Goal: Task Accomplishment & Management: Complete application form

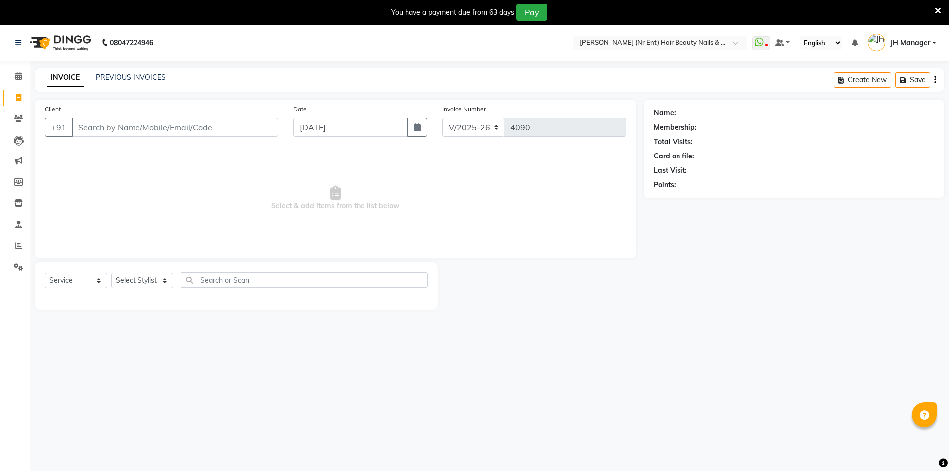
select select "640"
select select "service"
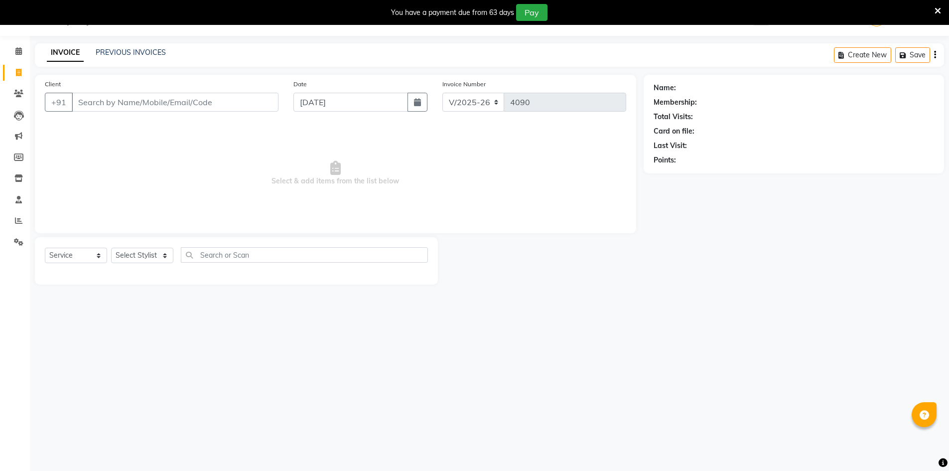
scroll to position [25, 0]
click at [127, 52] on link "PREVIOUS INVOICES" at bounding box center [131, 52] width 70 height 9
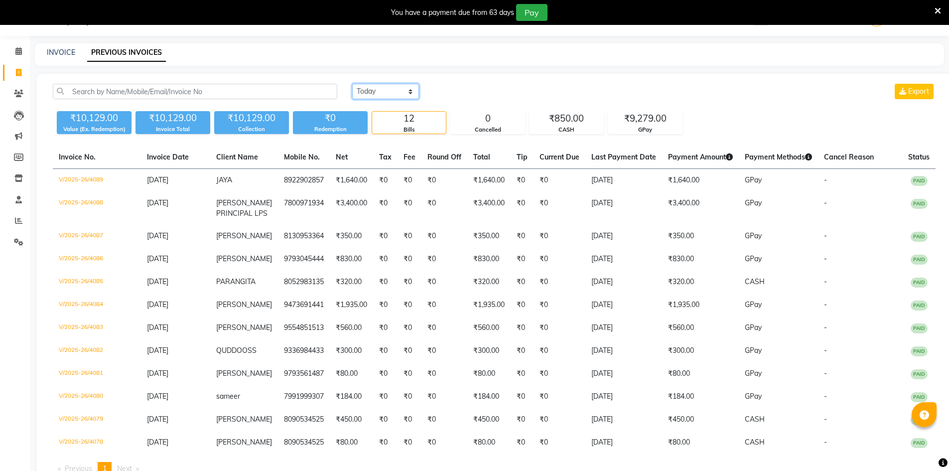
click at [368, 84] on select "[DATE] [DATE] Custom Range" at bounding box center [385, 91] width 67 height 15
click at [352, 84] on select "[DATE] [DATE] Custom Range" at bounding box center [385, 91] width 67 height 15
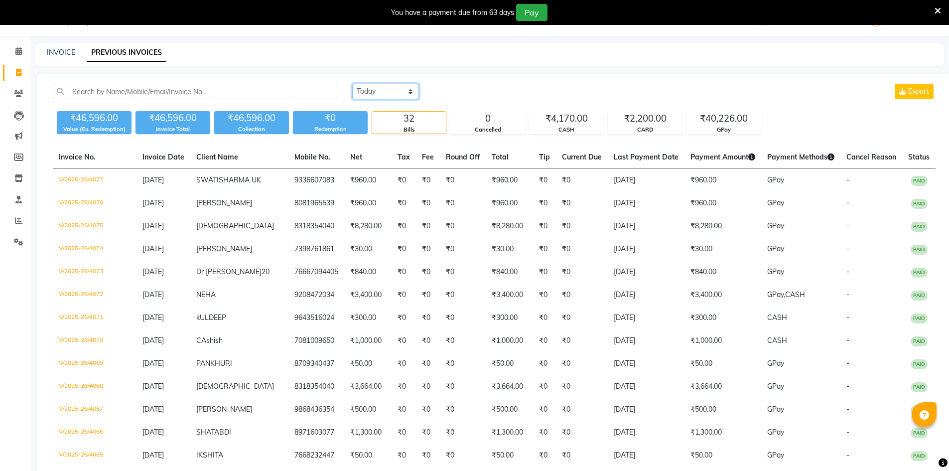
click at [388, 90] on select "[DATE] [DATE] Custom Range" at bounding box center [385, 91] width 67 height 15
select select "[DATE]"
click at [352, 84] on select "[DATE] [DATE] Custom Range" at bounding box center [385, 91] width 67 height 15
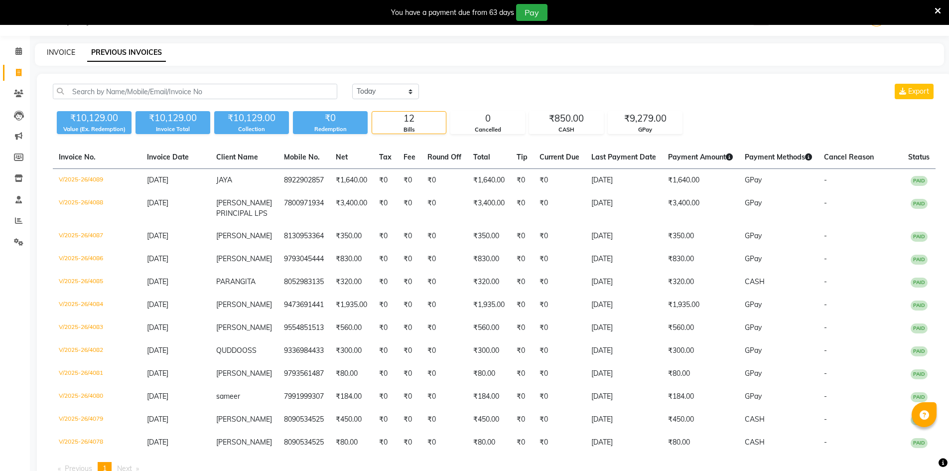
click at [59, 52] on link "INVOICE" at bounding box center [61, 52] width 28 height 9
select select "640"
select select "service"
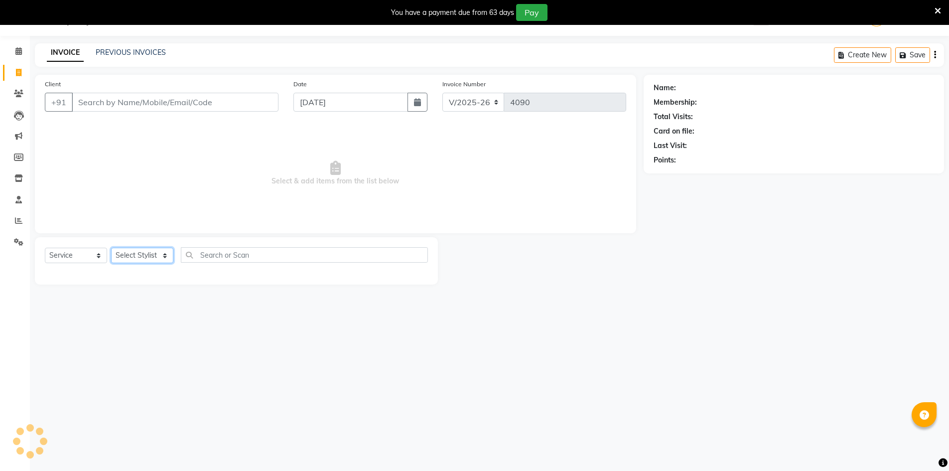
click at [132, 254] on select "Select Stylist" at bounding box center [142, 255] width 62 height 15
click at [134, 257] on select "Select Stylist" at bounding box center [142, 255] width 62 height 15
click at [134, 257] on select "Select Stylist ADNAN ADVANCE ANJALI ANNU B-WAX [PERSON_NAME] JH Manager MEMBERS…" at bounding box center [142, 255] width 62 height 15
select select "79427"
click at [111, 248] on select "Select Stylist ADNAN ADVANCE ANJALI ANNU B-WAX [PERSON_NAME] JH Manager MEMBERS…" at bounding box center [142, 255] width 62 height 15
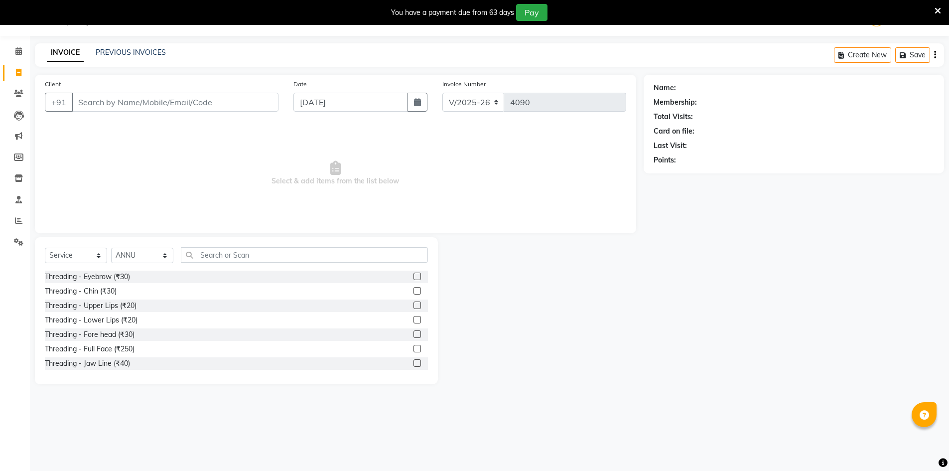
click at [414, 276] on label at bounding box center [417, 276] width 7 height 7
click at [414, 276] on input "checkbox" at bounding box center [417, 277] width 6 height 6
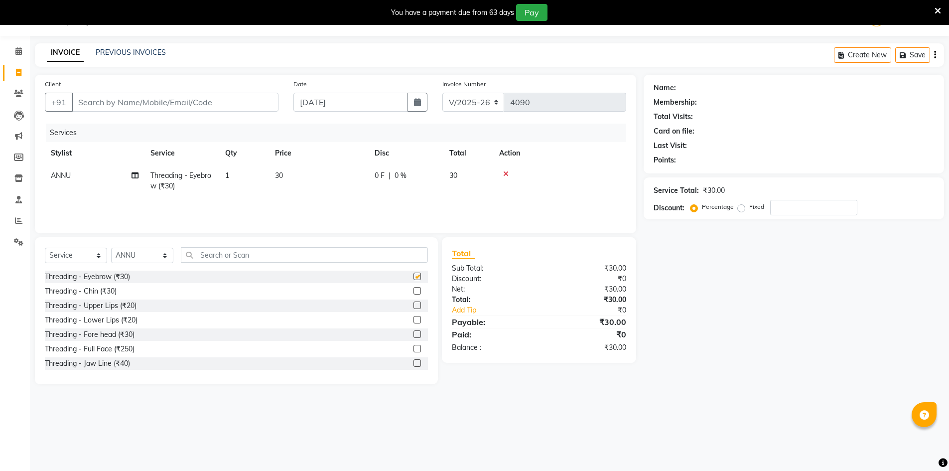
checkbox input "false"
drag, startPoint x: 409, startPoint y: 306, endPoint x: 287, endPoint y: 128, distance: 216.1
click at [414, 305] on label at bounding box center [417, 304] width 7 height 7
click at [414, 305] on input "checkbox" at bounding box center [417, 305] width 6 height 6
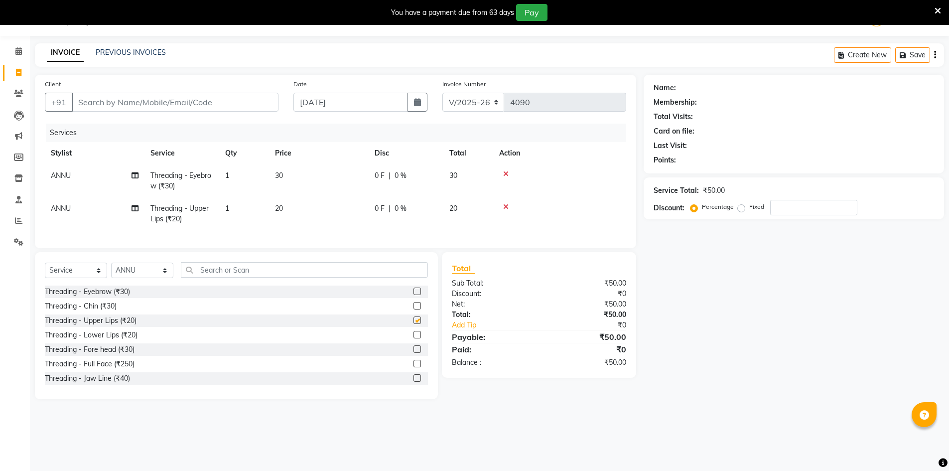
checkbox input "false"
click at [229, 102] on input "Client" at bounding box center [175, 102] width 207 height 19
click at [503, 205] on icon at bounding box center [505, 206] width 5 height 7
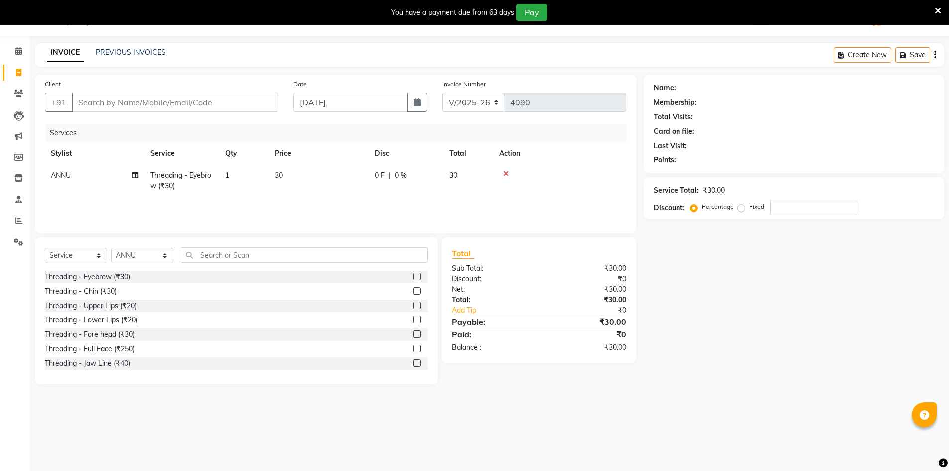
click at [414, 336] on label at bounding box center [417, 333] width 7 height 7
click at [414, 336] on input "checkbox" at bounding box center [417, 334] width 6 height 6
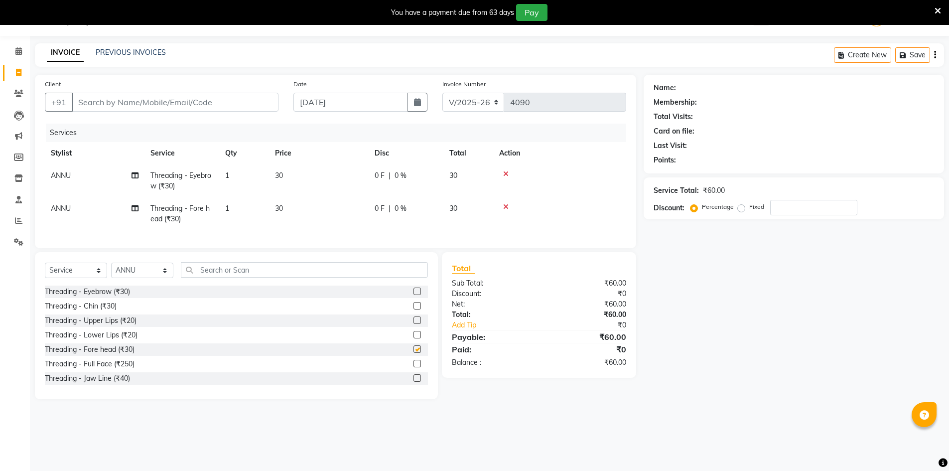
checkbox input "false"
drag, startPoint x: 202, startPoint y: 107, endPoint x: 834, endPoint y: 251, distance: 648.0
click at [211, 107] on input "Client" at bounding box center [175, 102] width 207 height 19
type input "9"
type input "0"
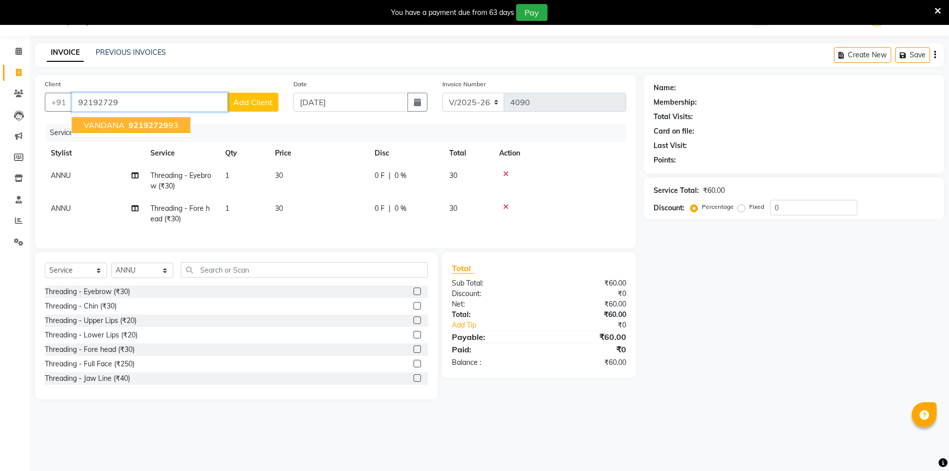
click at [162, 126] on span "92192729" at bounding box center [149, 125] width 40 height 10
type input "9219272993"
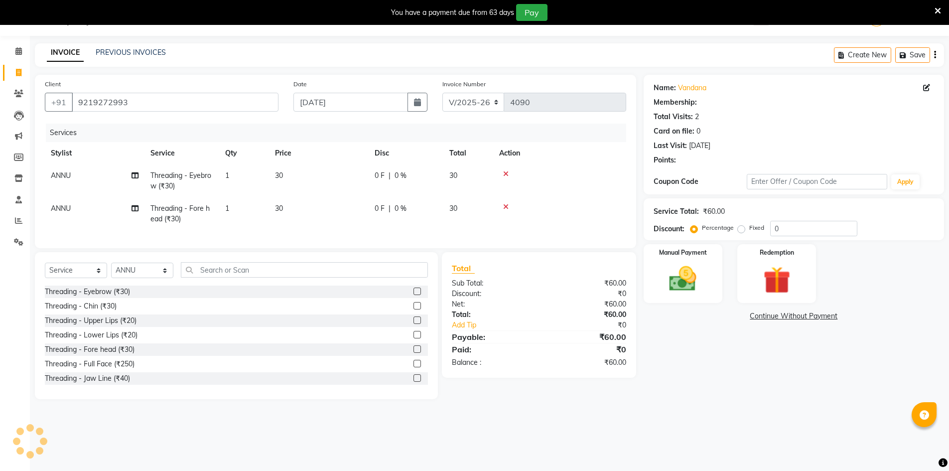
select select "1: Object"
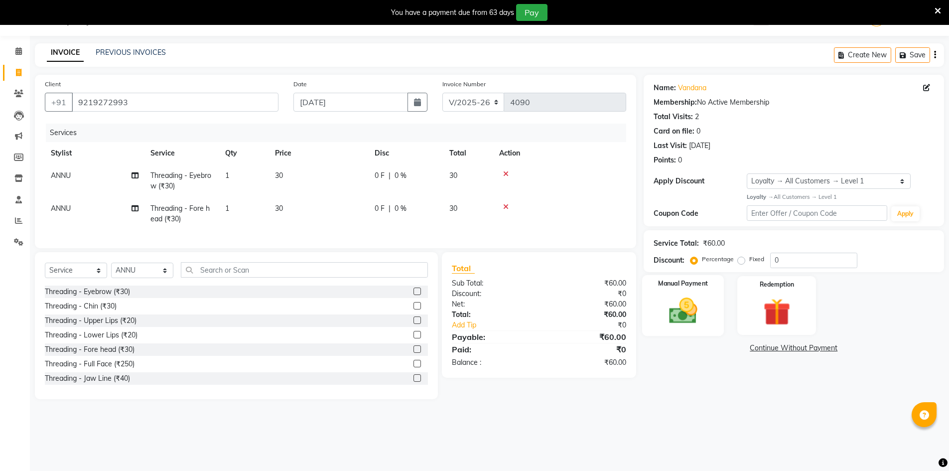
click at [701, 319] on img at bounding box center [683, 310] width 46 height 32
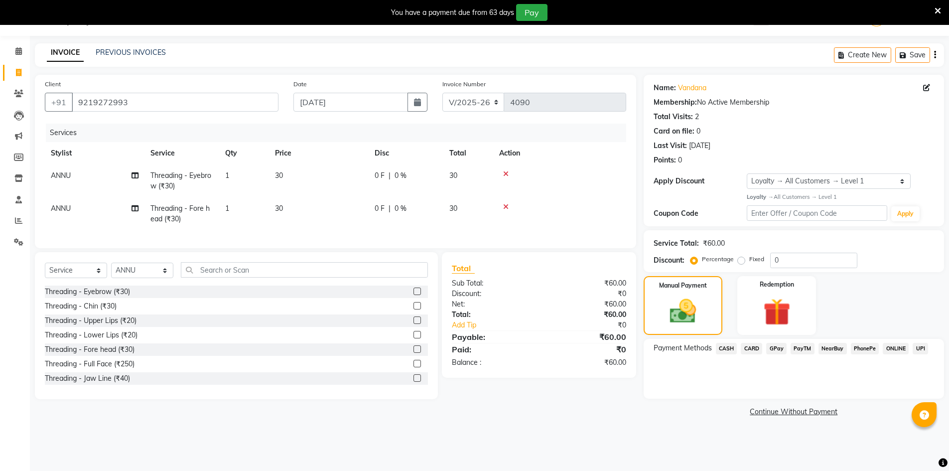
click at [782, 349] on span "GPay" at bounding box center [776, 348] width 20 height 11
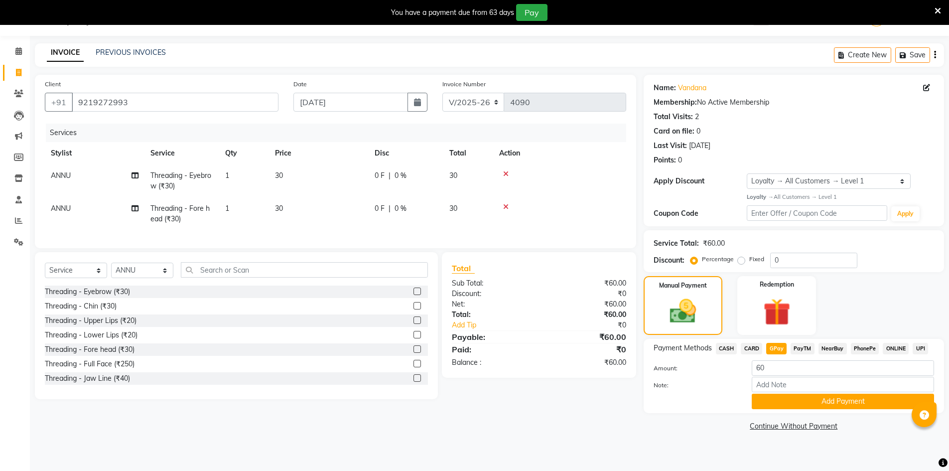
drag, startPoint x: 771, startPoint y: 403, endPoint x: 853, endPoint y: 394, distance: 83.2
click at [771, 403] on button "Add Payment" at bounding box center [843, 401] width 182 height 15
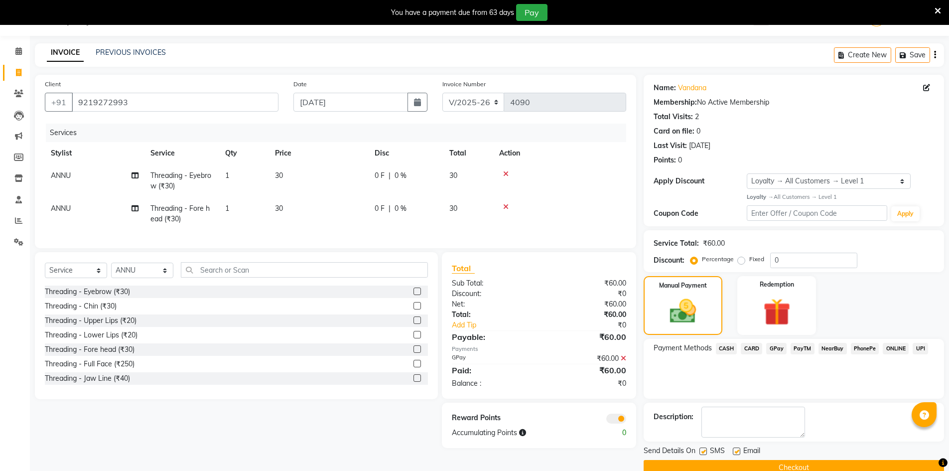
scroll to position [44, 0]
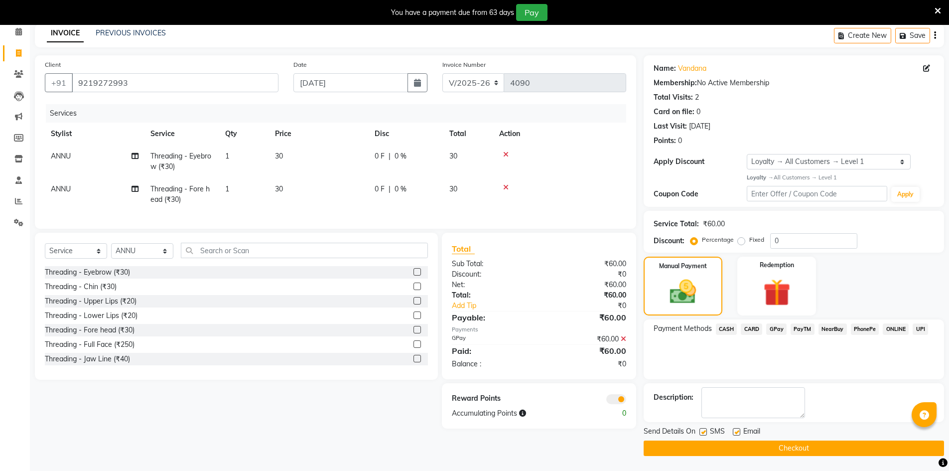
click at [704, 441] on button "Checkout" at bounding box center [794, 447] width 300 height 15
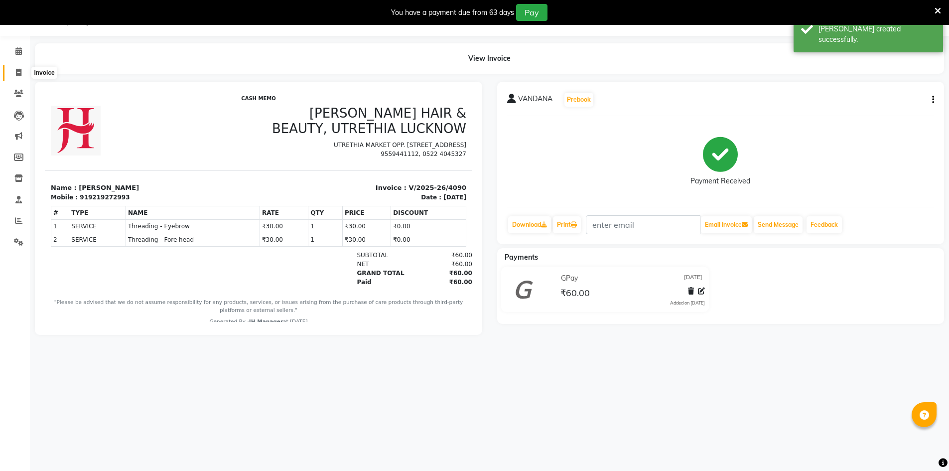
click at [16, 72] on icon at bounding box center [18, 72] width 5 height 7
select select "service"
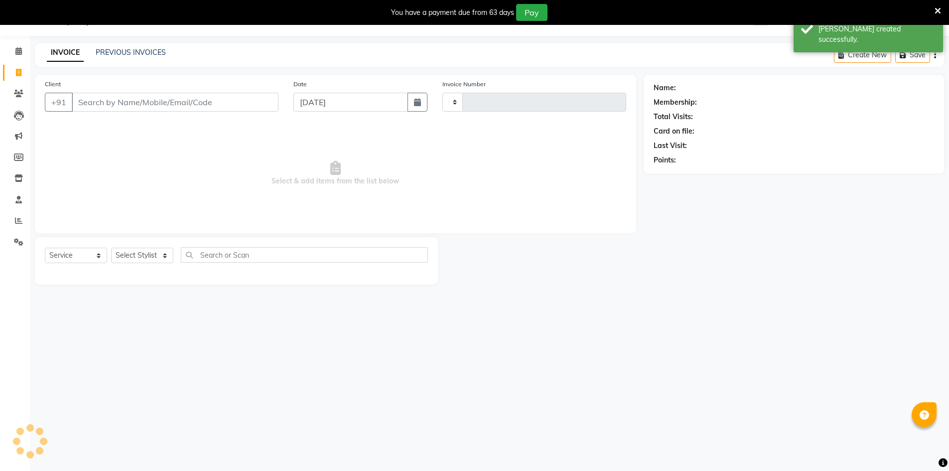
type input "4091"
select select "640"
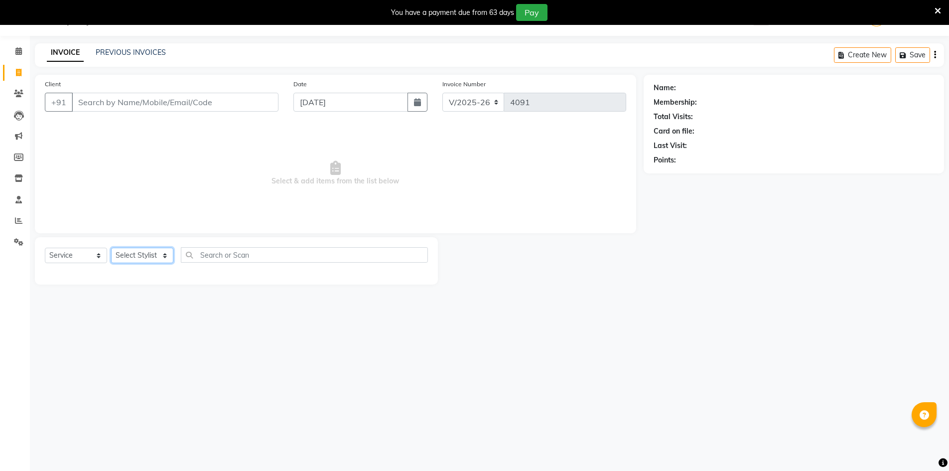
click at [137, 260] on select "Select Stylist ADNAN ADVANCE ANJALI ANNU B-WAX [PERSON_NAME] JH Manager MEMBERS…" at bounding box center [142, 255] width 62 height 15
select select "13395"
click at [111, 248] on select "Select Stylist ADNAN ADVANCE ANJALI ANNU B-WAX [PERSON_NAME] JH Manager MEMBERS…" at bounding box center [142, 255] width 62 height 15
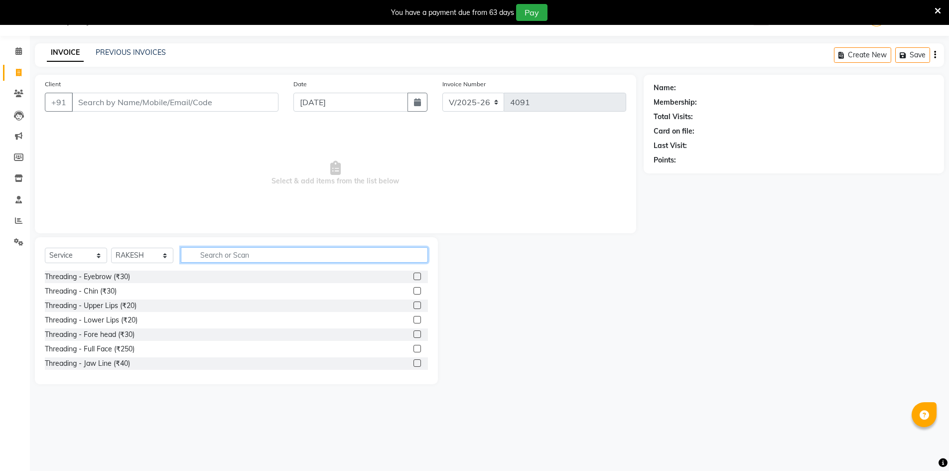
click at [258, 258] on input "text" at bounding box center [304, 254] width 247 height 15
type input "WASH"
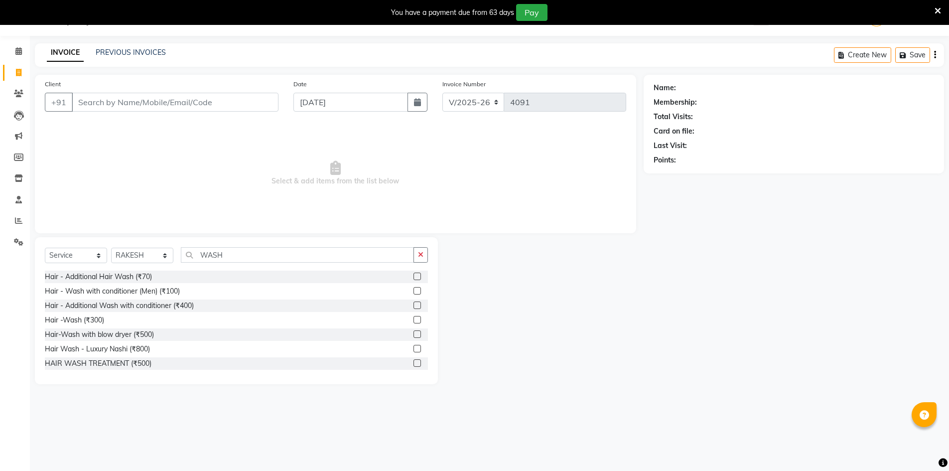
drag, startPoint x: 410, startPoint y: 320, endPoint x: 381, endPoint y: 283, distance: 47.2
click at [414, 320] on label at bounding box center [417, 319] width 7 height 7
click at [414, 320] on input "checkbox" at bounding box center [417, 320] width 6 height 6
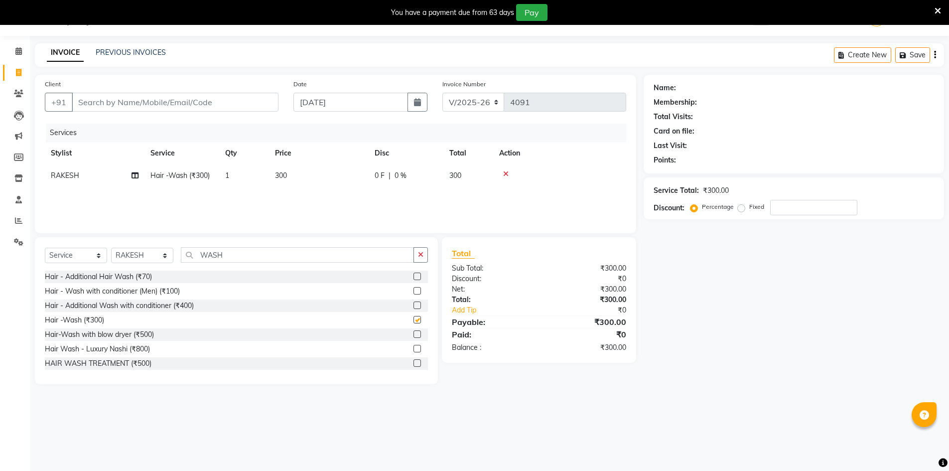
checkbox input "false"
click at [224, 103] on input "Client" at bounding box center [175, 102] width 207 height 19
type input "7"
type input "0"
click at [91, 103] on input "7955927525" at bounding box center [150, 102] width 156 height 19
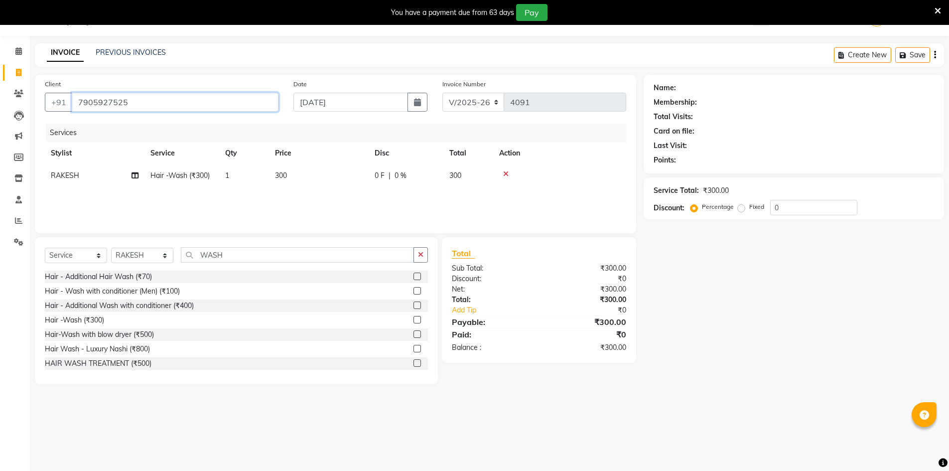
type input "7905927525"
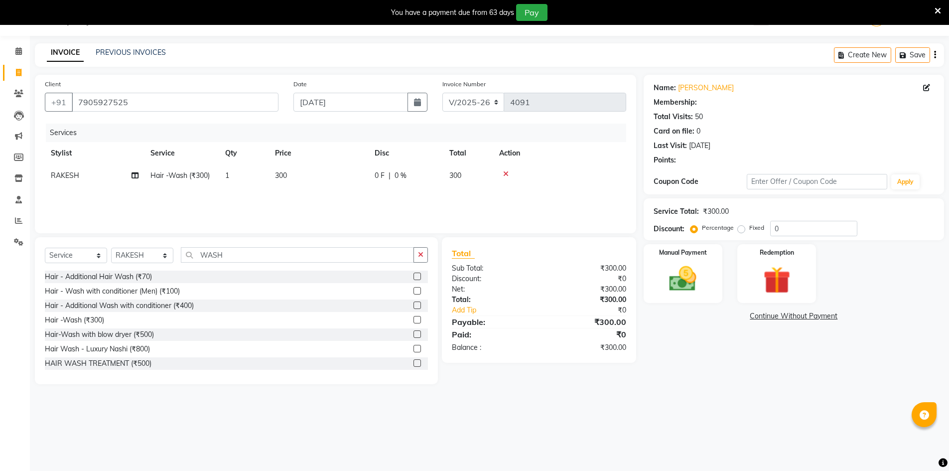
select select "2: Object"
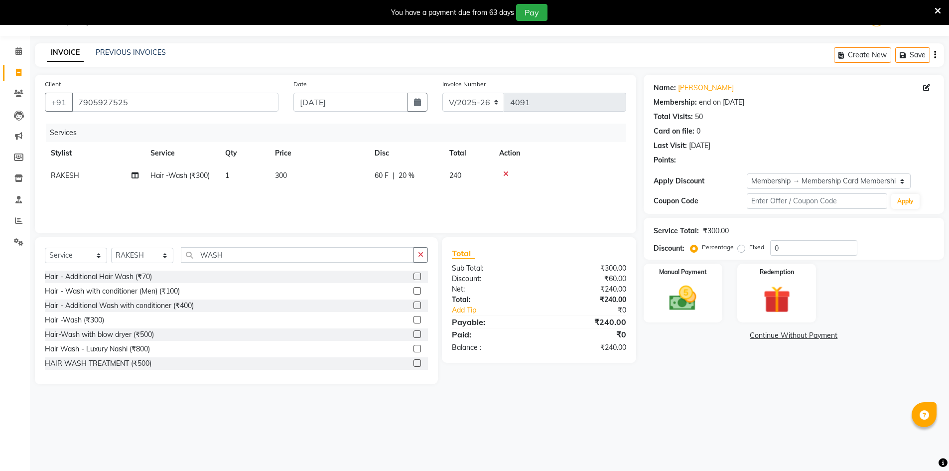
type input "20"
click at [695, 297] on img at bounding box center [683, 298] width 46 height 32
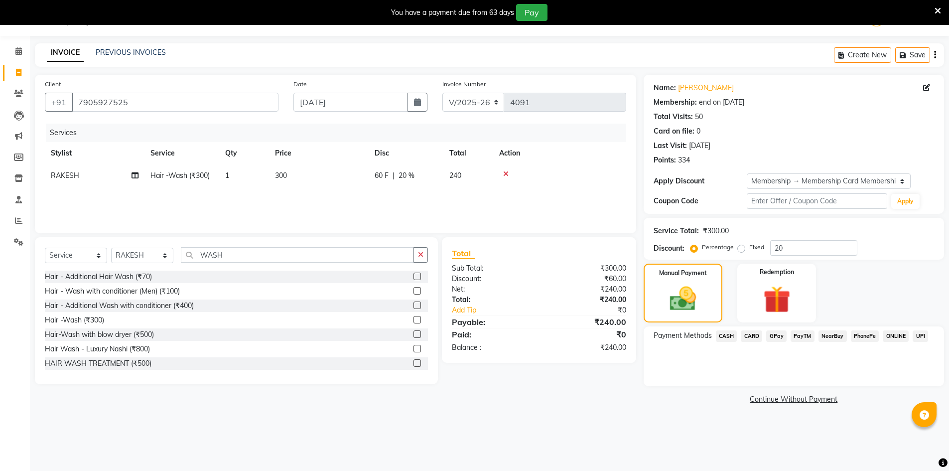
drag, startPoint x: 771, startPoint y: 334, endPoint x: 776, endPoint y: 336, distance: 5.2
click at [771, 335] on span "GPay" at bounding box center [776, 335] width 20 height 11
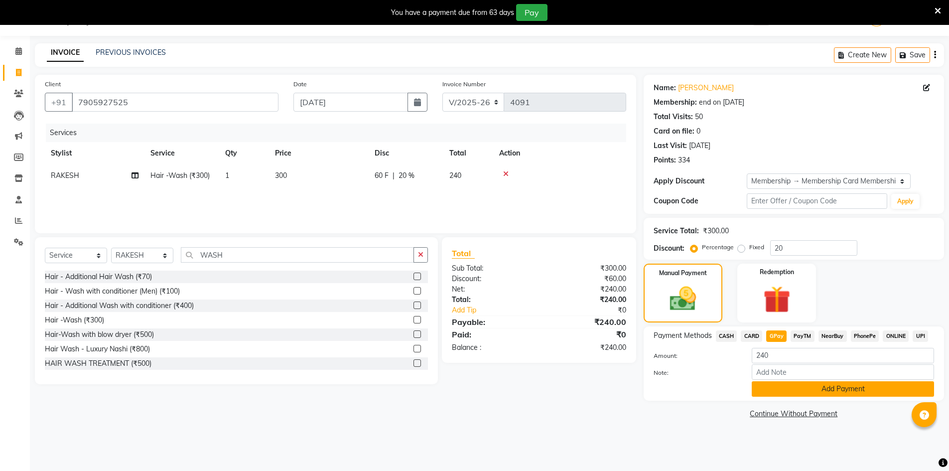
click at [780, 388] on button "Add Payment" at bounding box center [843, 388] width 182 height 15
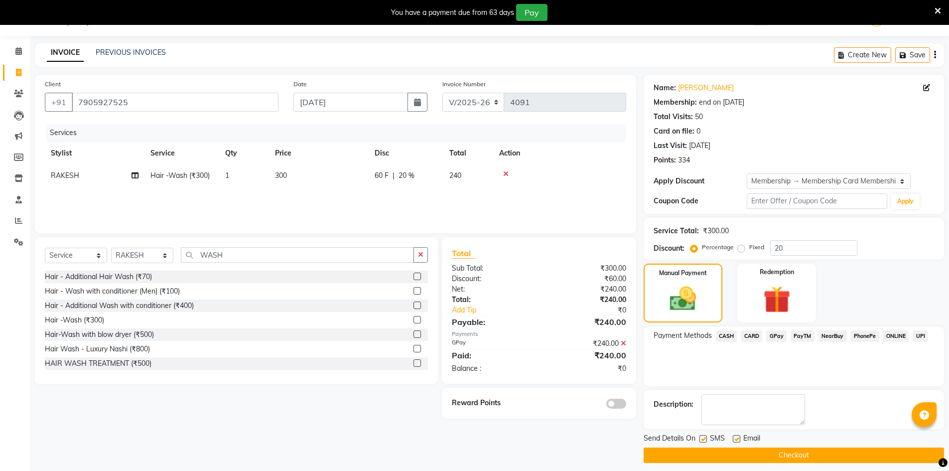
drag, startPoint x: 805, startPoint y: 453, endPoint x: 834, endPoint y: 435, distance: 34.2
click at [804, 451] on button "Checkout" at bounding box center [794, 454] width 300 height 15
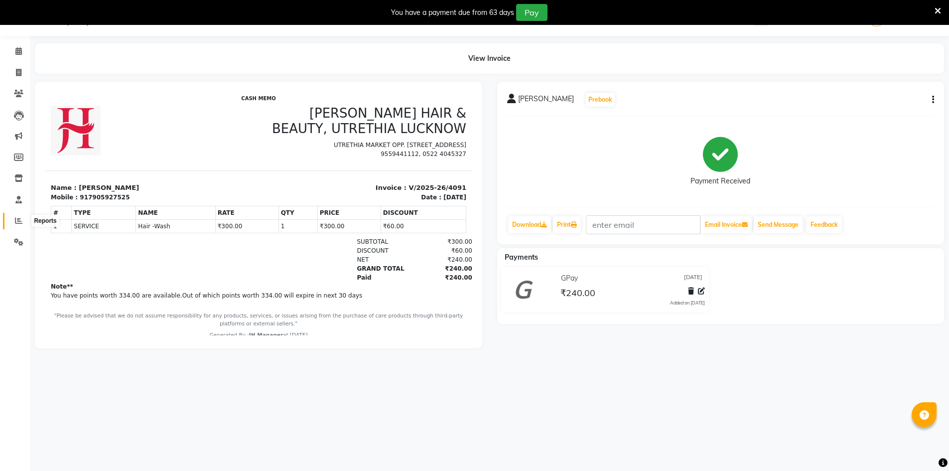
click at [16, 219] on icon at bounding box center [18, 220] width 7 height 7
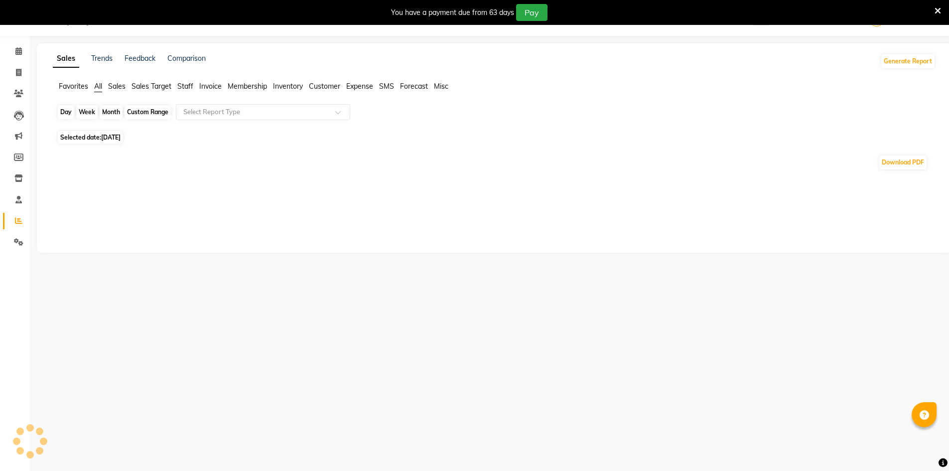
click at [61, 109] on div "Day" at bounding box center [66, 112] width 16 height 14
select select "9"
select select "2025"
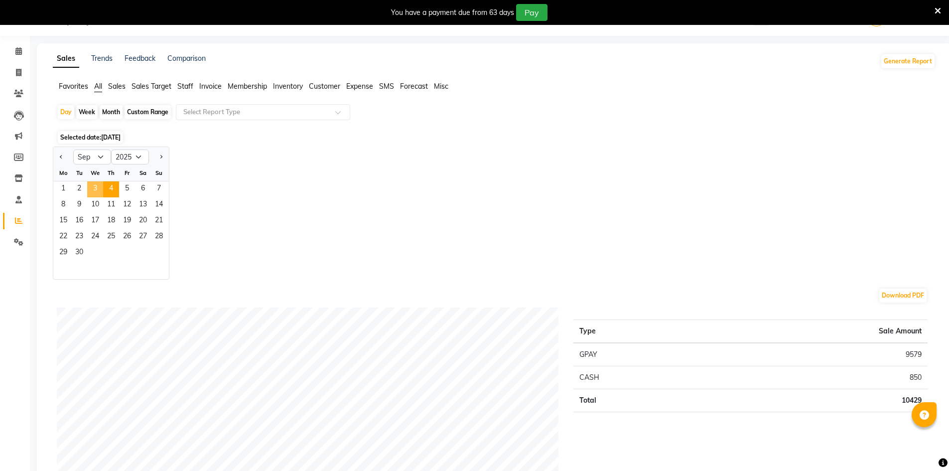
click at [91, 191] on span "3" at bounding box center [95, 189] width 16 height 16
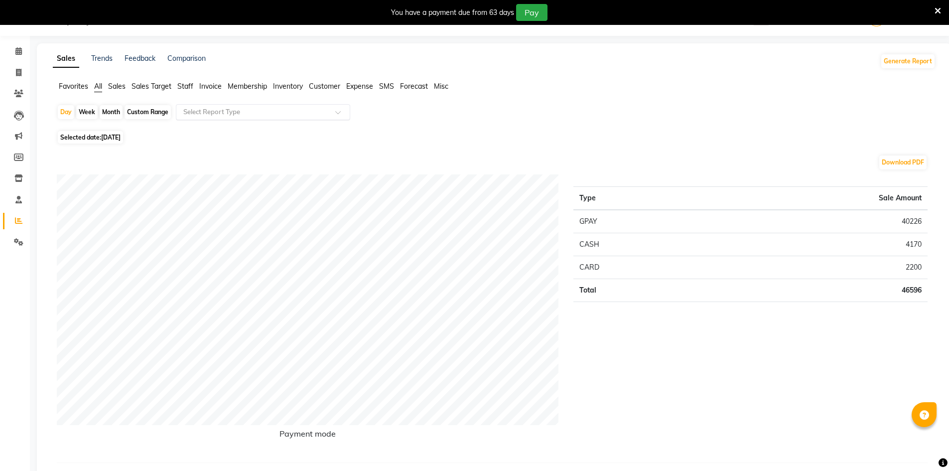
drag, startPoint x: 222, startPoint y: 114, endPoint x: 235, endPoint y: 106, distance: 15.9
click at [221, 114] on input "text" at bounding box center [252, 112] width 143 height 10
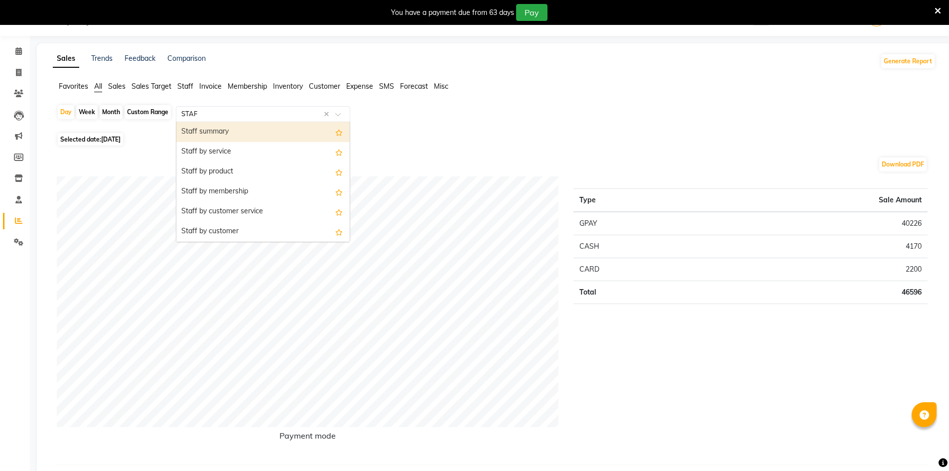
type input "STAFF"
click at [250, 131] on div "Staff summary" at bounding box center [262, 132] width 173 height 20
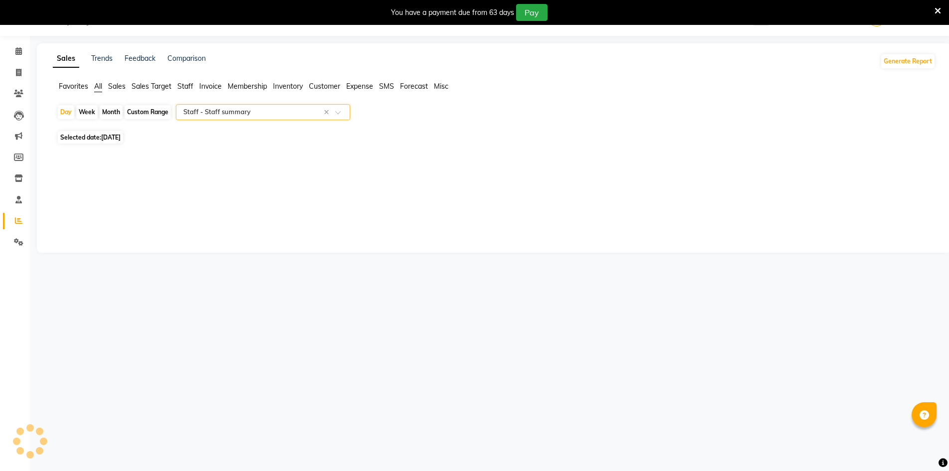
select select "full_report"
select select "csv"
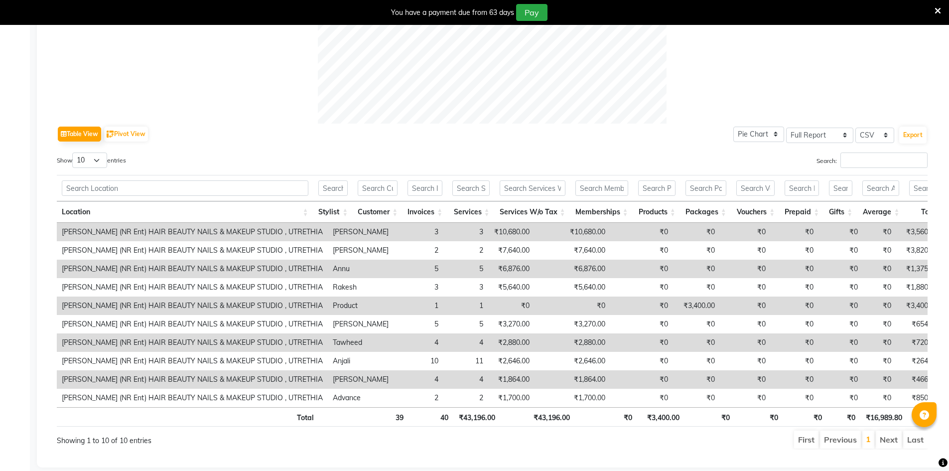
scroll to position [443, 0]
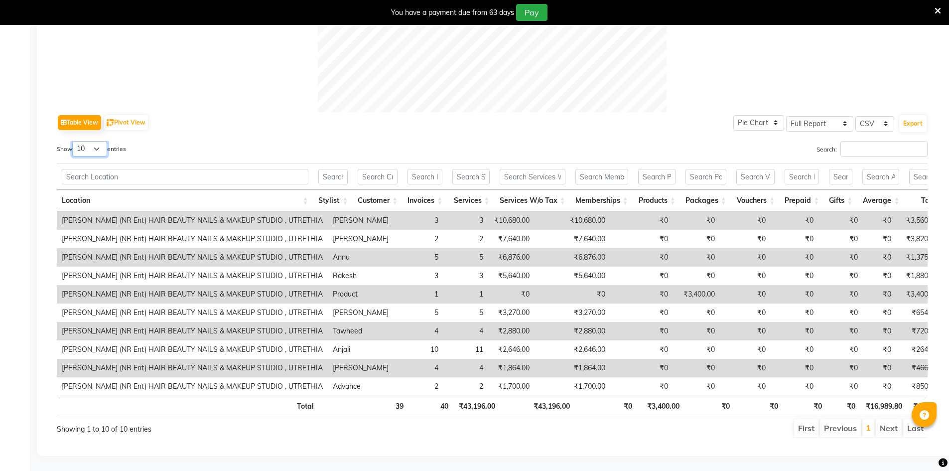
click at [92, 141] on select "10 25 50 100" at bounding box center [89, 148] width 35 height 15
select select "25"
click at [74, 141] on select "10 25 50 100" at bounding box center [89, 148] width 35 height 15
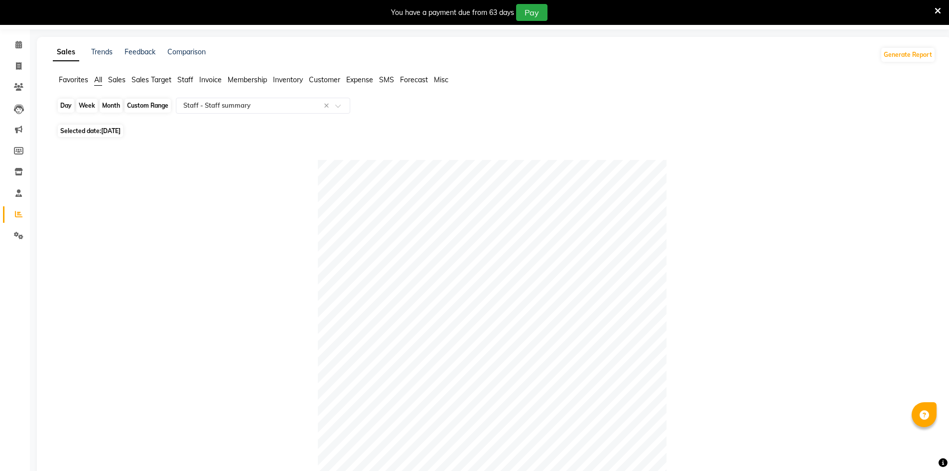
click at [66, 105] on div "Day" at bounding box center [66, 106] width 16 height 14
select select "9"
select select "2025"
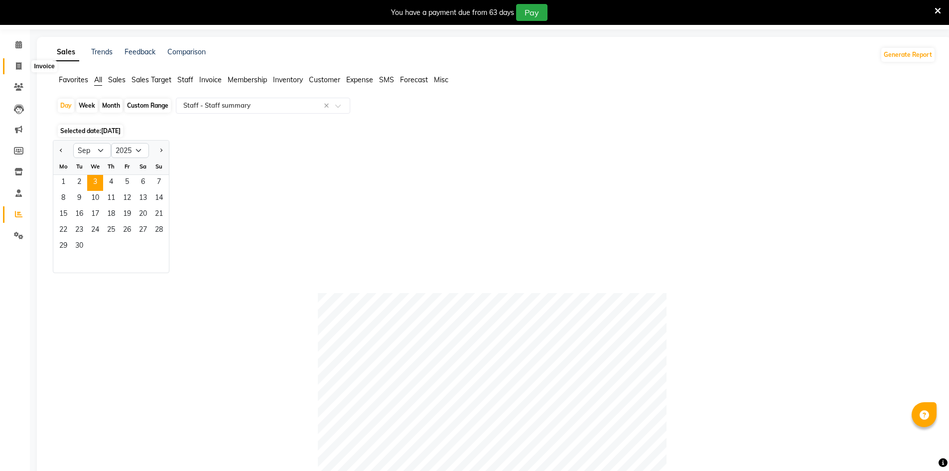
click at [11, 62] on span at bounding box center [18, 66] width 17 height 11
select select "service"
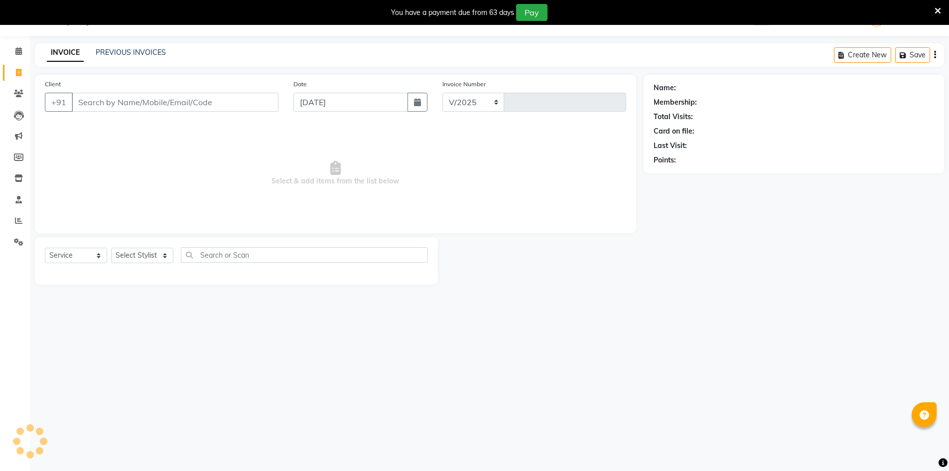
scroll to position [25, 0]
select select "640"
type input "4092"
click at [108, 54] on link "PREVIOUS INVOICES" at bounding box center [131, 52] width 70 height 9
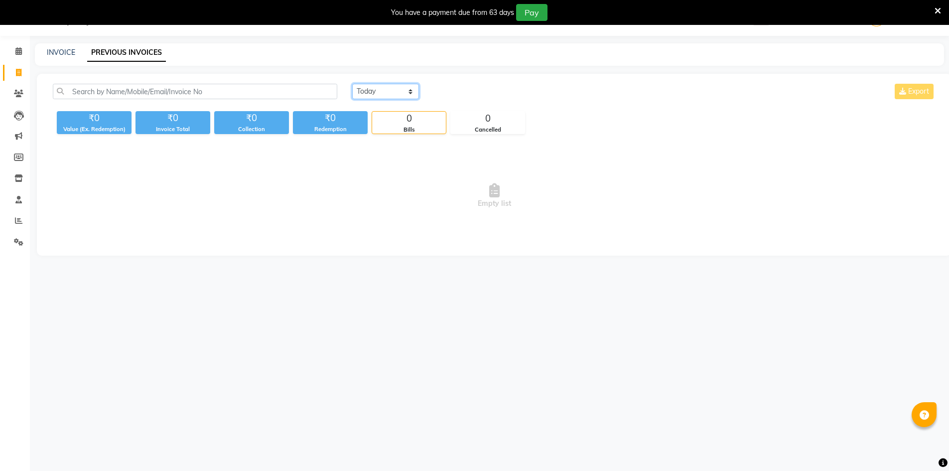
click at [372, 85] on select "[DATE] [DATE] Custom Range" at bounding box center [385, 91] width 67 height 15
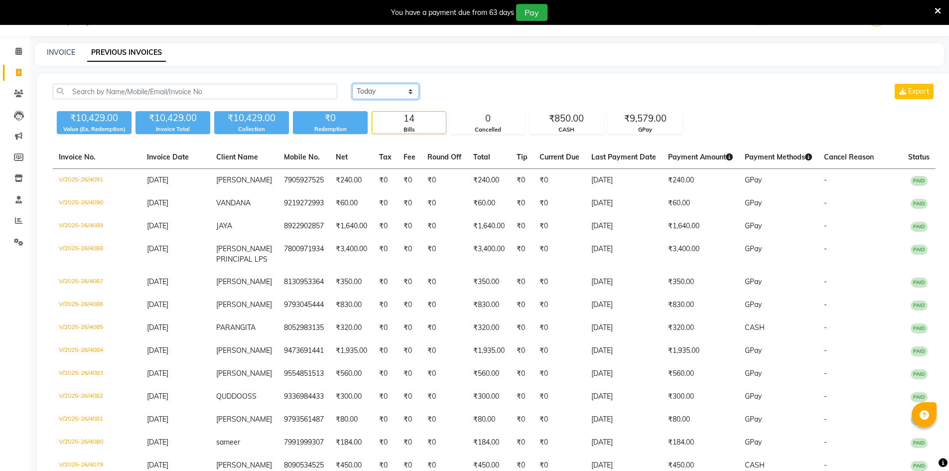
click at [352, 84] on select "[DATE] [DATE] Custom Range" at bounding box center [385, 91] width 67 height 15
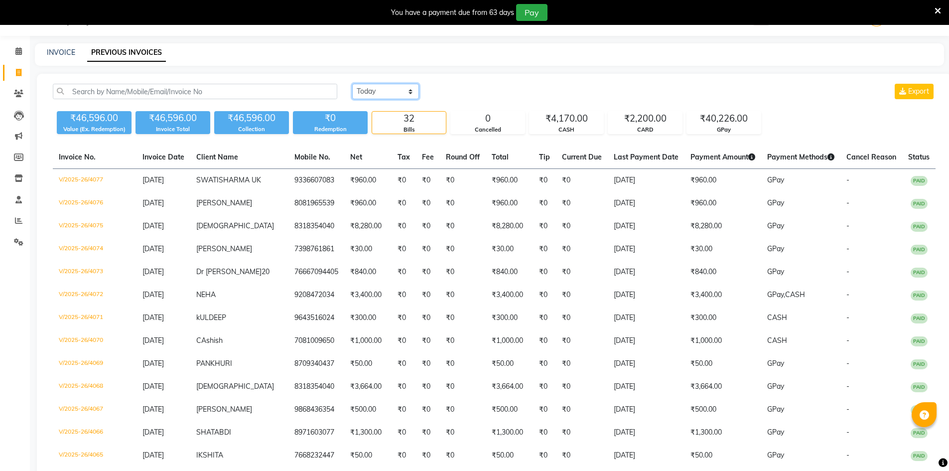
click at [396, 88] on select "[DATE] [DATE] Custom Range" at bounding box center [385, 91] width 67 height 15
select select "[DATE]"
click at [352, 84] on select "[DATE] [DATE] Custom Range" at bounding box center [385, 91] width 67 height 15
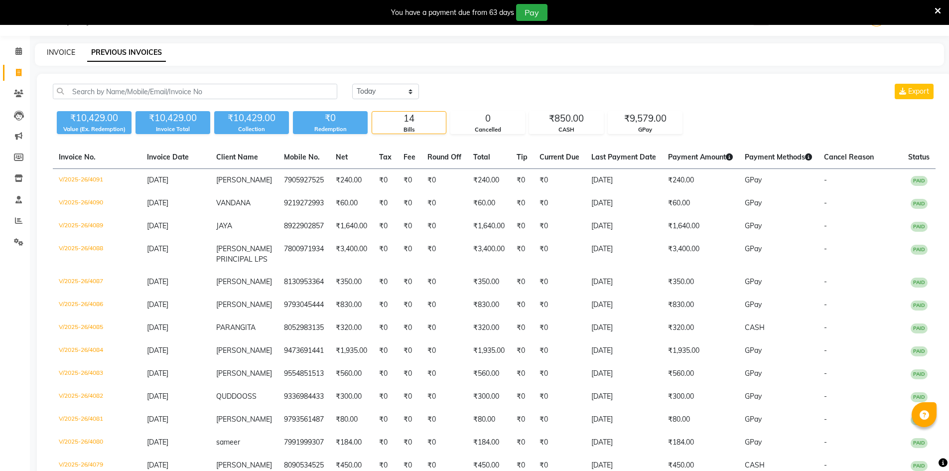
click at [69, 51] on link "INVOICE" at bounding box center [61, 52] width 28 height 9
select select "service"
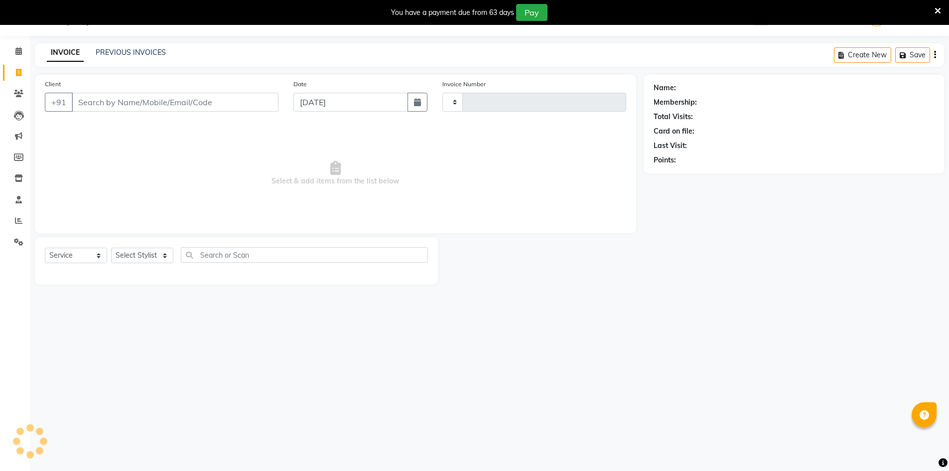
type input "4092"
select select "640"
click at [113, 53] on link "PREVIOUS INVOICES" at bounding box center [131, 52] width 70 height 9
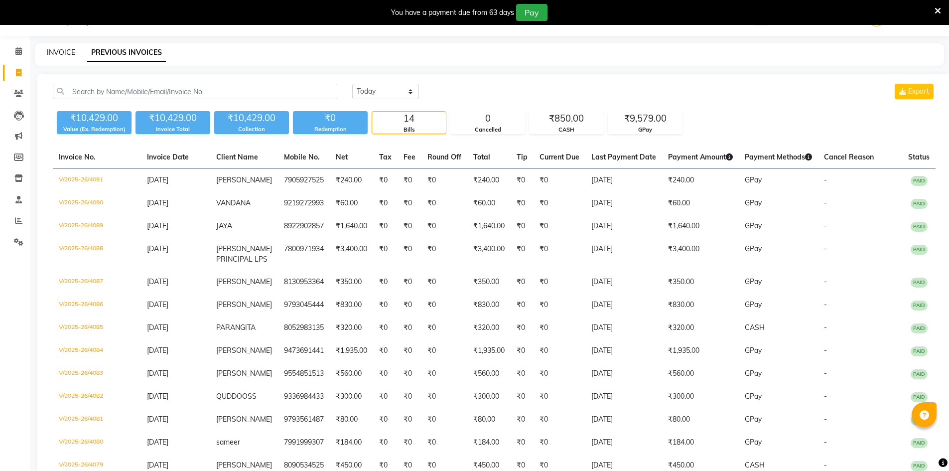
click at [61, 53] on link "INVOICE" at bounding box center [61, 52] width 28 height 9
select select "640"
select select "service"
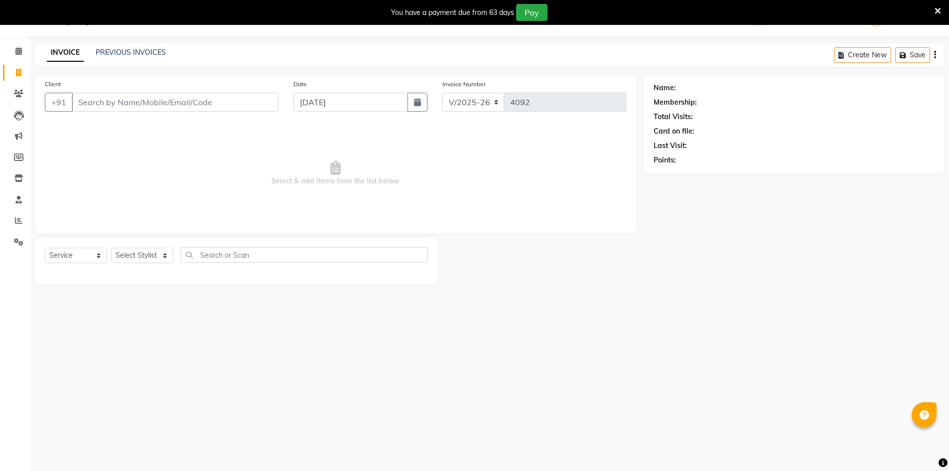
click at [106, 44] on div "INVOICE PREVIOUS INVOICES Create New Save" at bounding box center [489, 54] width 909 height 23
click at [106, 53] on link "PREVIOUS INVOICES" at bounding box center [131, 52] width 70 height 9
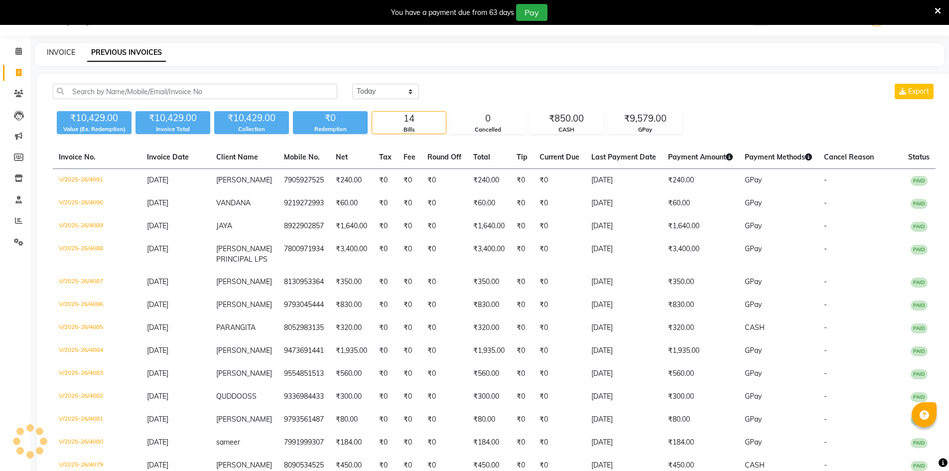
click at [65, 50] on link "INVOICE" at bounding box center [61, 52] width 28 height 9
select select "service"
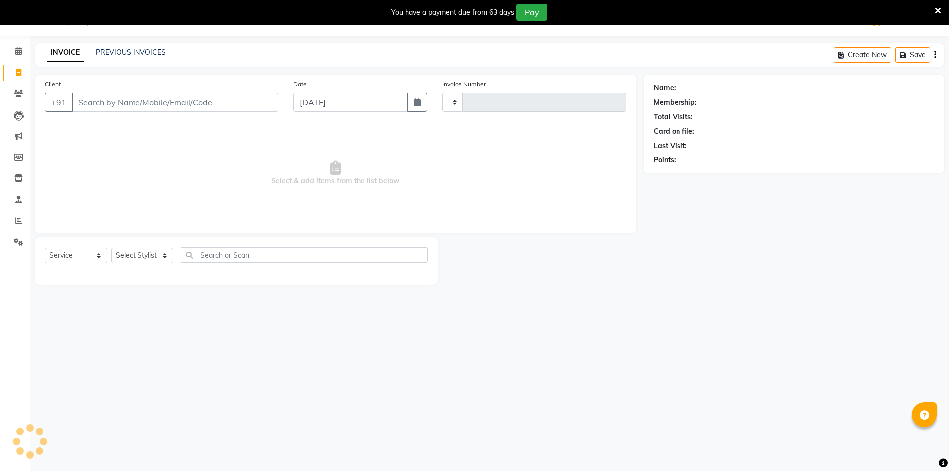
type input "4092"
select select "640"
click at [108, 52] on link "PREVIOUS INVOICES" at bounding box center [131, 52] width 70 height 9
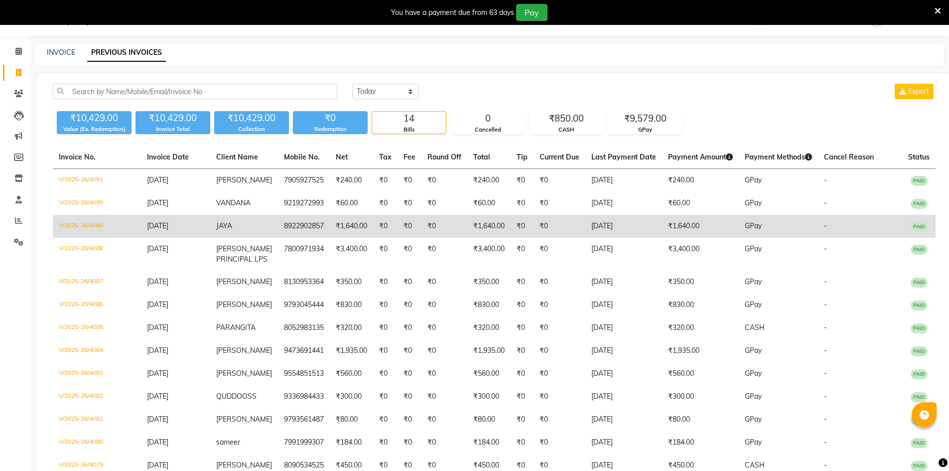
click at [295, 229] on td "8922902857" at bounding box center [304, 226] width 52 height 23
